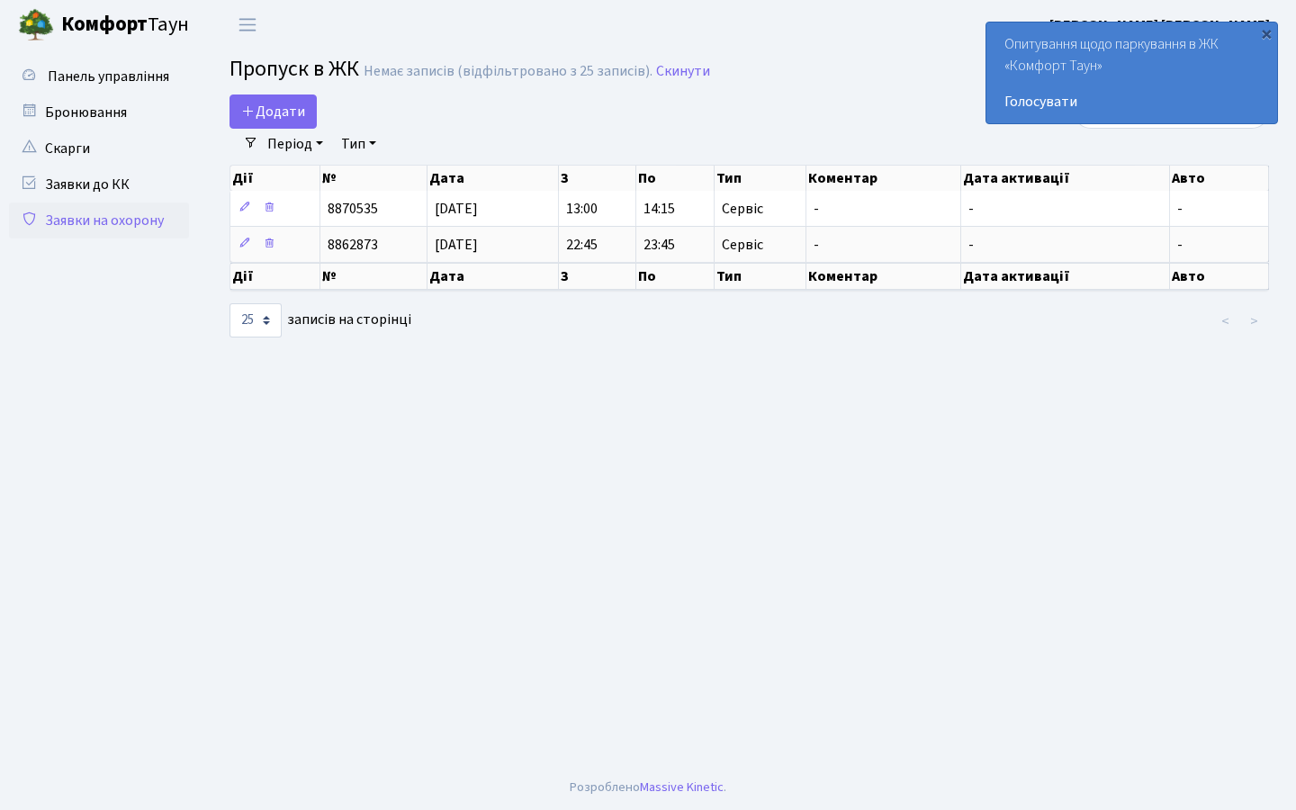
select select "25"
click at [173, 214] on link "Заявки на охорону" at bounding box center [99, 221] width 180 height 36
select select "25"
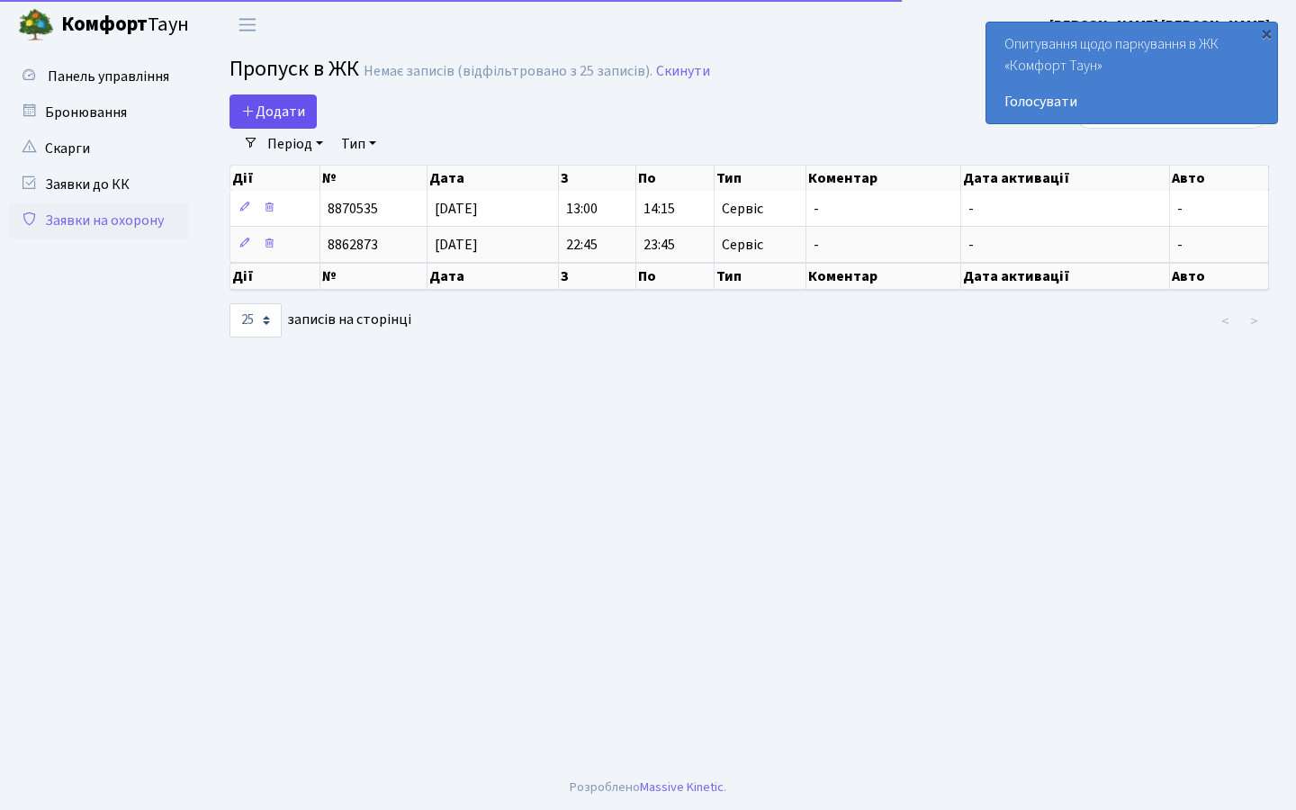
click at [272, 113] on span "Додати" at bounding box center [273, 112] width 64 height 20
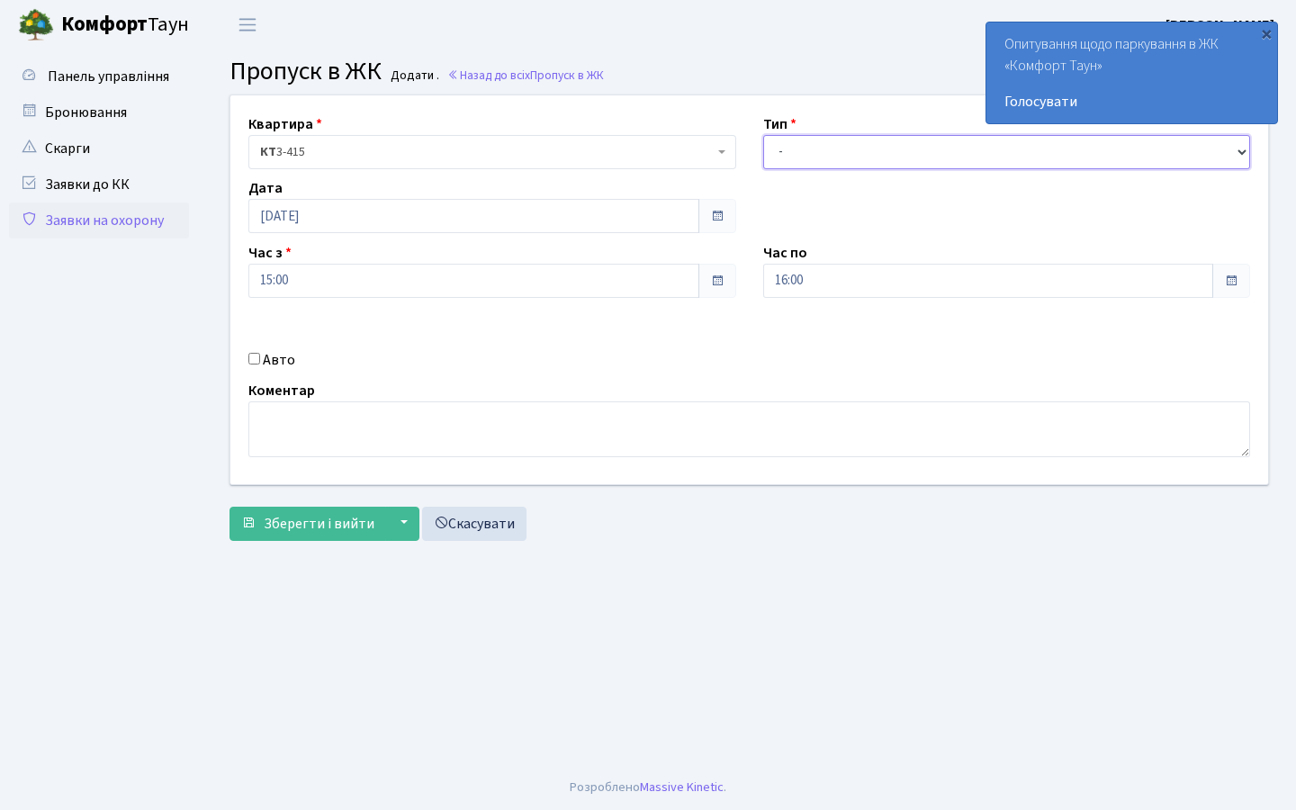
select select "3"
click at [254, 367] on div "Авто" at bounding box center [492, 360] width 515 height 22
click at [254, 357] on input "Авто" at bounding box center [254, 359] width 12 height 12
checkbox input "true"
